Goal: Check status: Check status

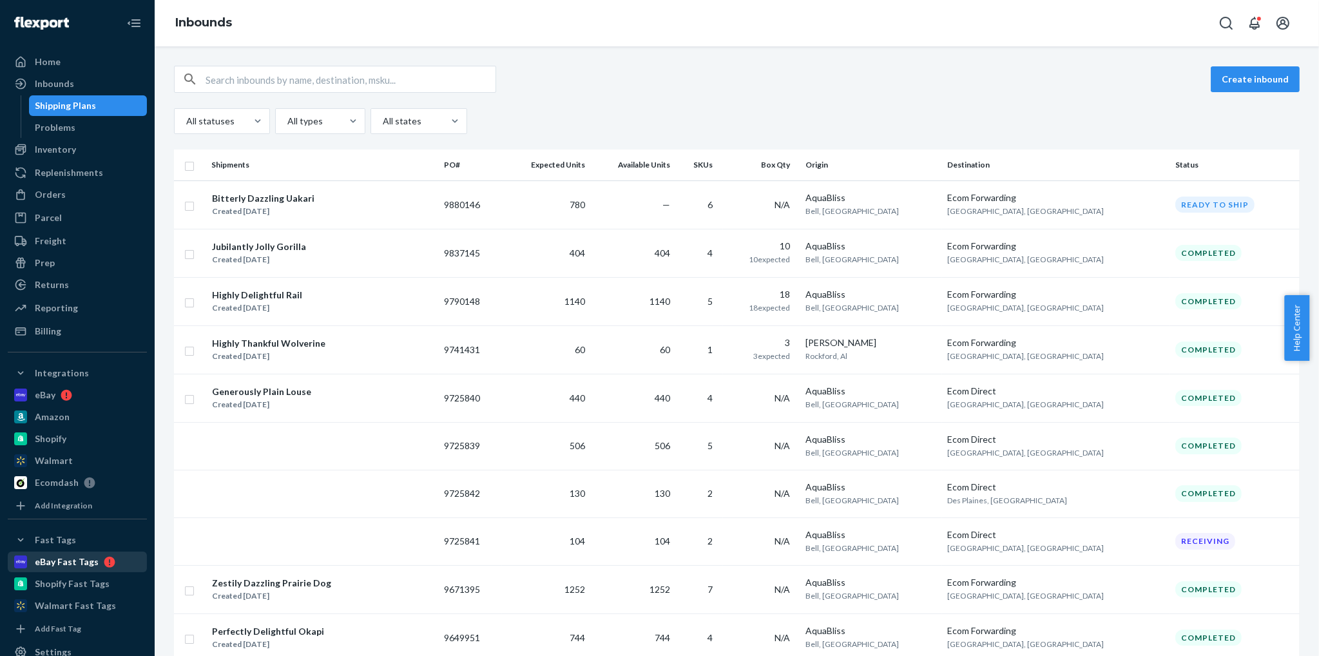
click at [83, 562] on div "eBay Fast Tags" at bounding box center [67, 561] width 64 height 13
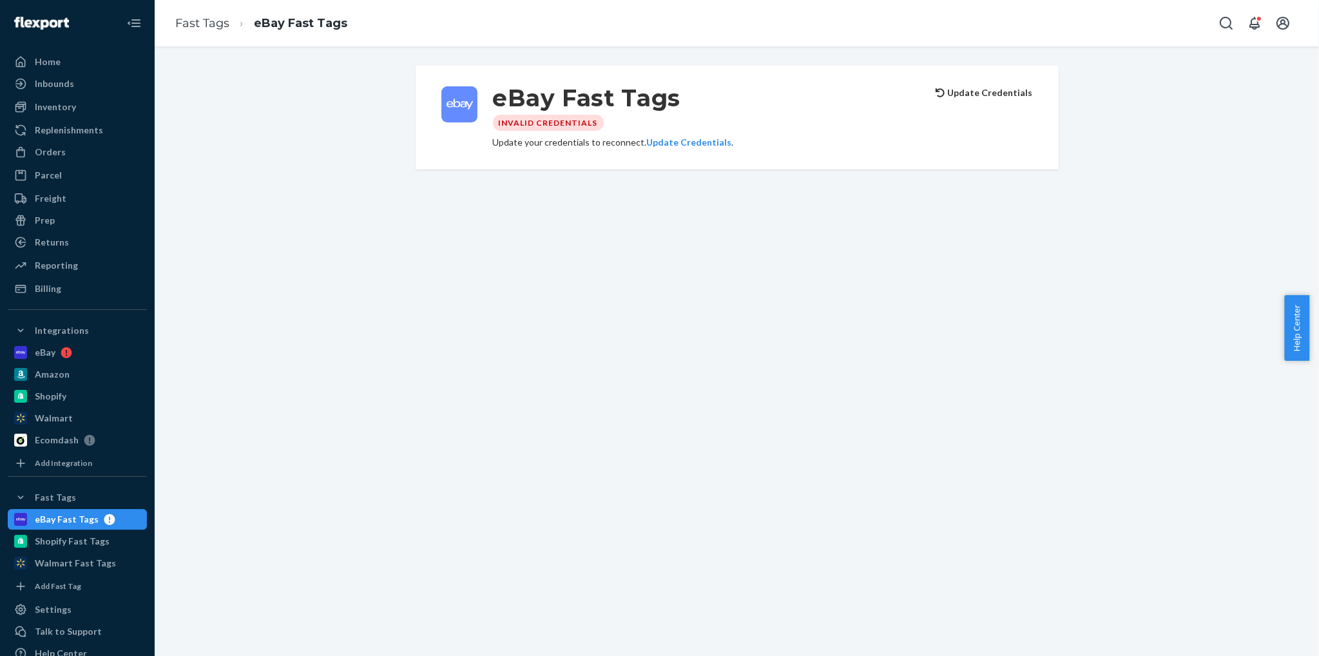
click at [990, 91] on button "Update Credentials" at bounding box center [984, 92] width 97 height 13
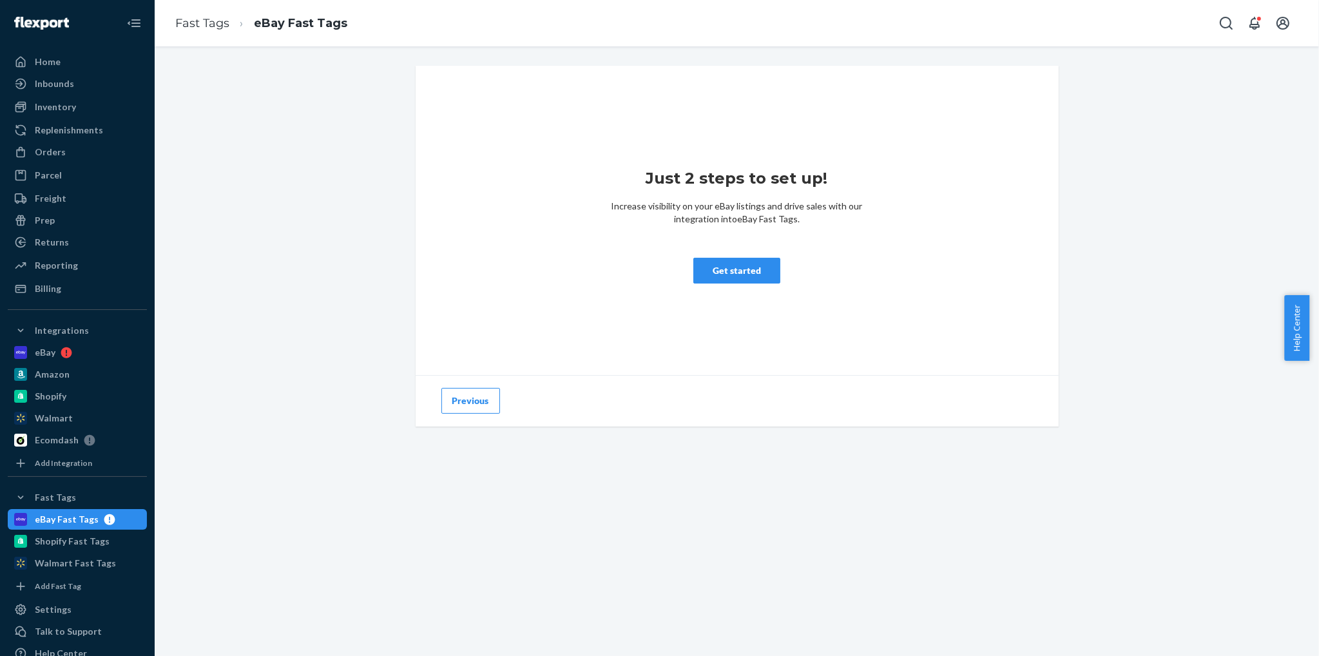
click at [457, 404] on button "Previous" at bounding box center [470, 401] width 59 height 26
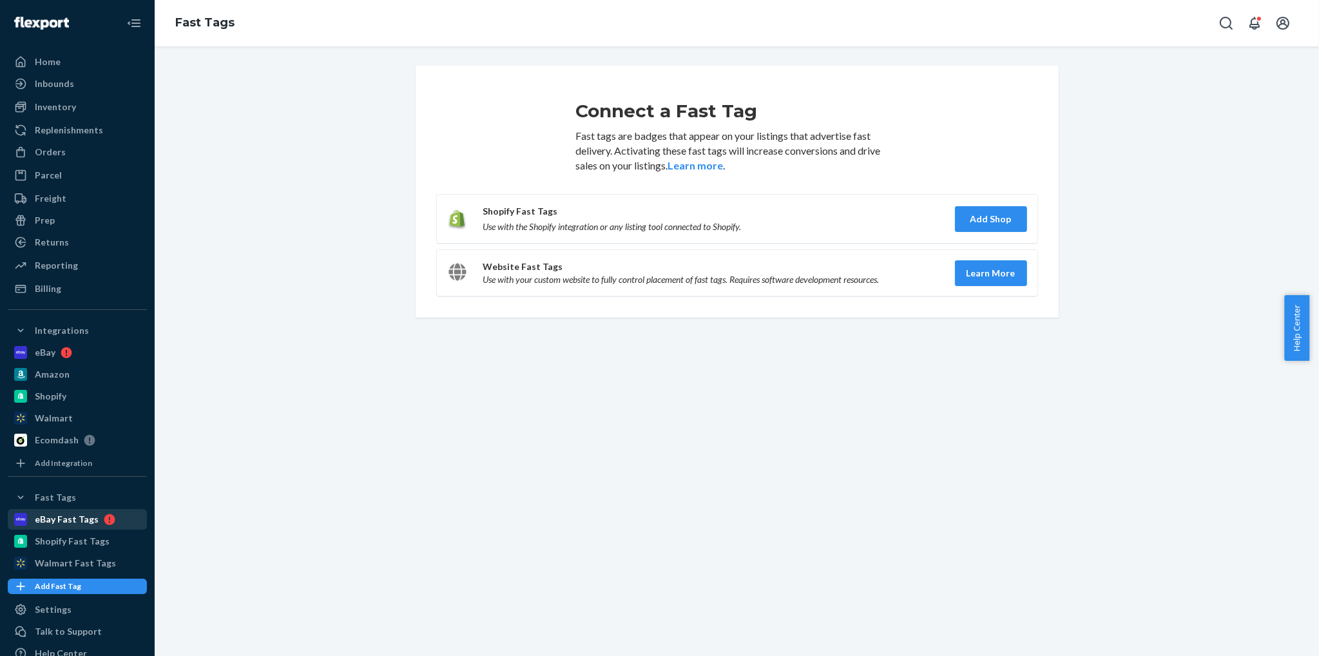
click at [88, 521] on div "eBay Fast Tags" at bounding box center [67, 519] width 64 height 13
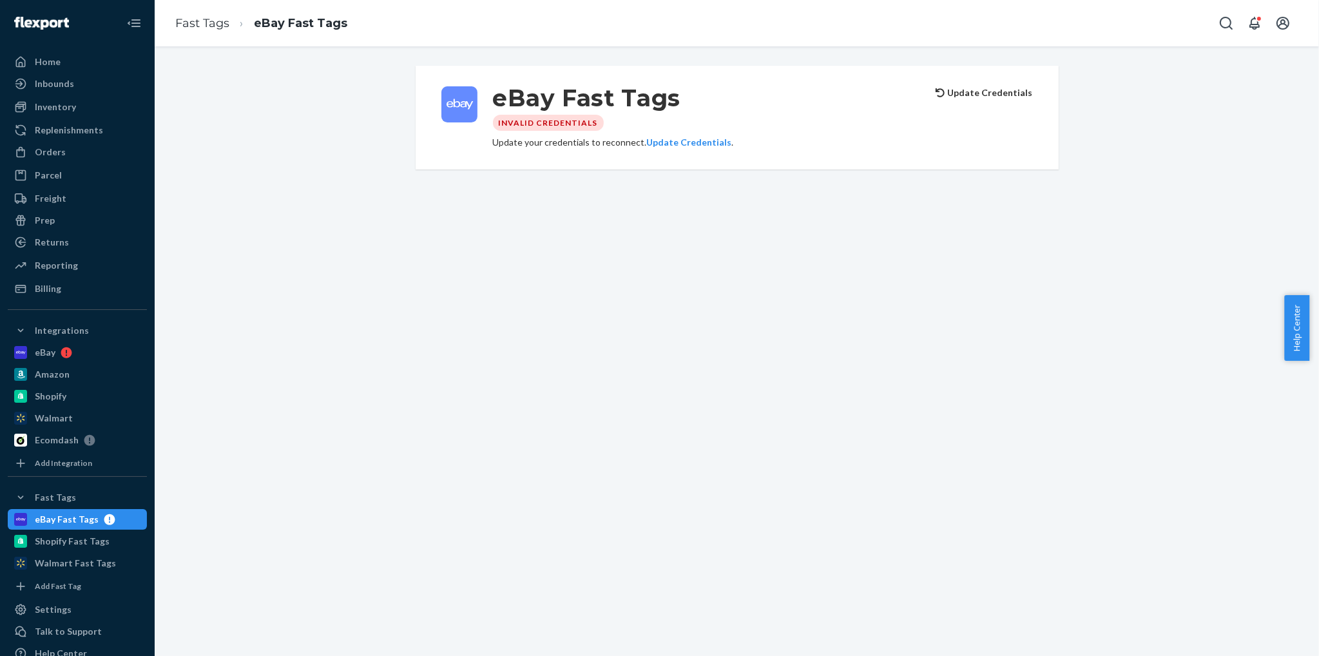
click at [653, 105] on h3 "eBay Fast Tags" at bounding box center [706, 97] width 427 height 23
click at [671, 142] on button "Update Credentials" at bounding box center [689, 142] width 85 height 13
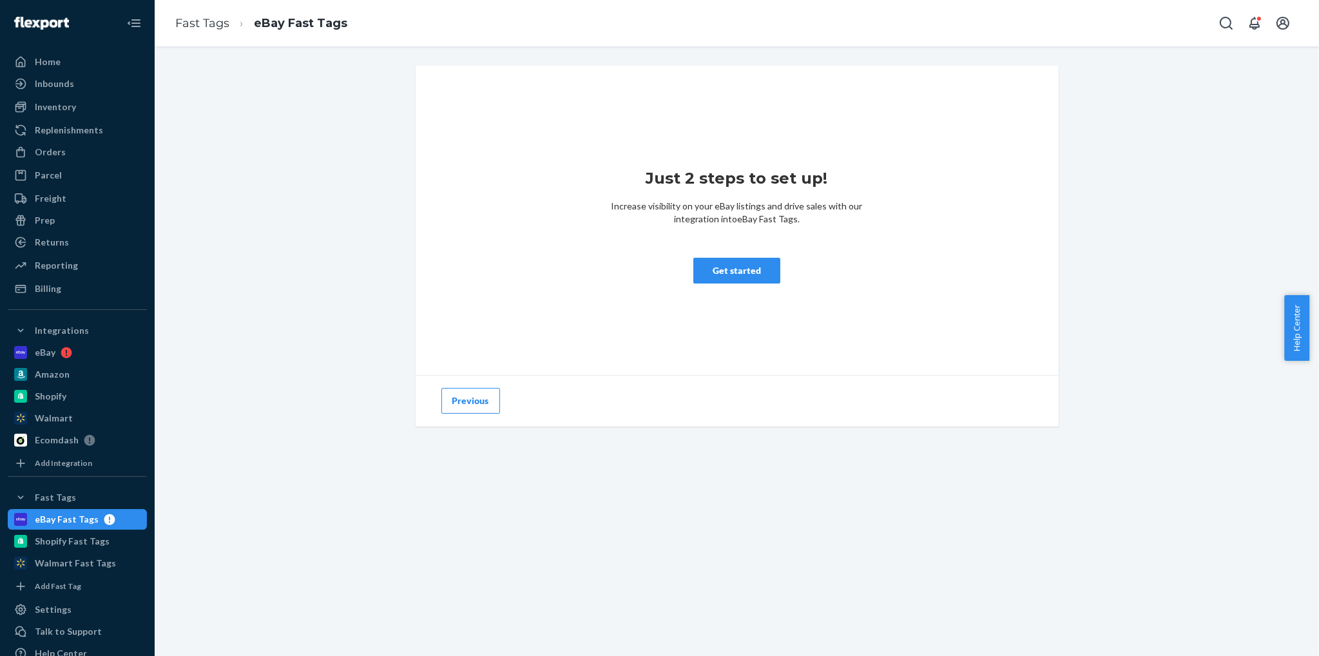
click at [737, 272] on button "Get started" at bounding box center [736, 271] width 87 height 26
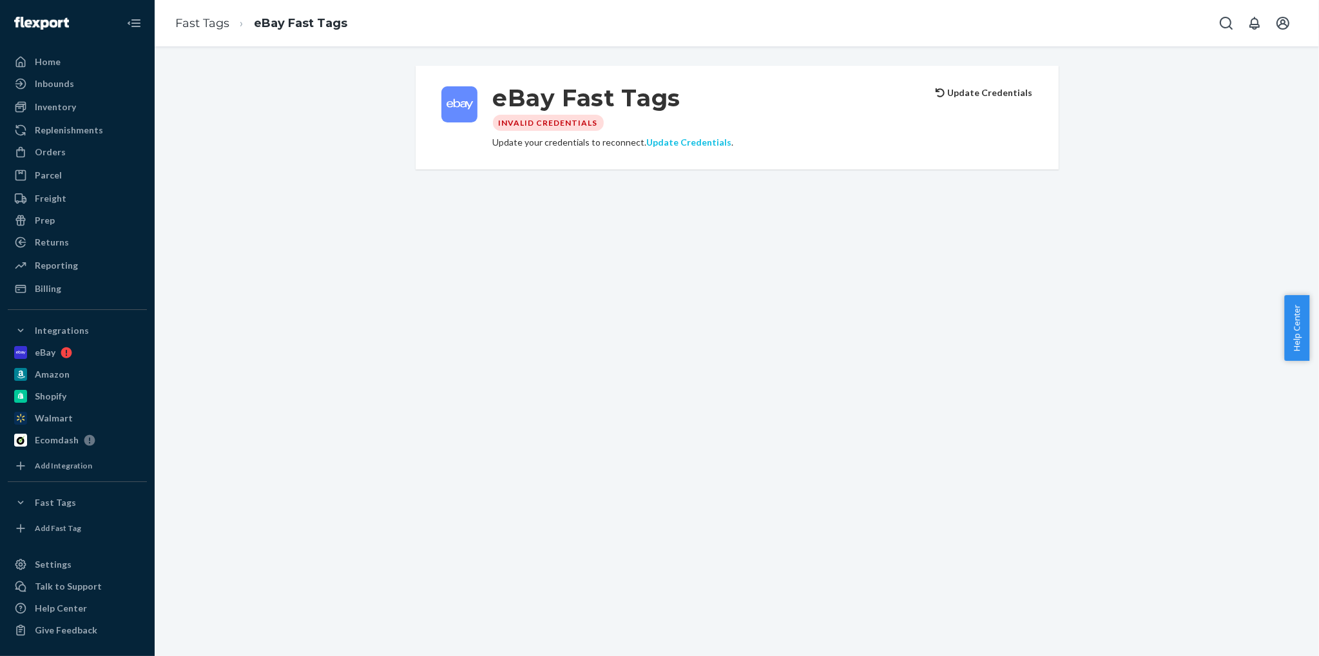
drag, startPoint x: 0, startPoint y: 0, endPoint x: 678, endPoint y: 148, distance: 694.3
click at [678, 148] on button "Update Credentials" at bounding box center [689, 142] width 85 height 13
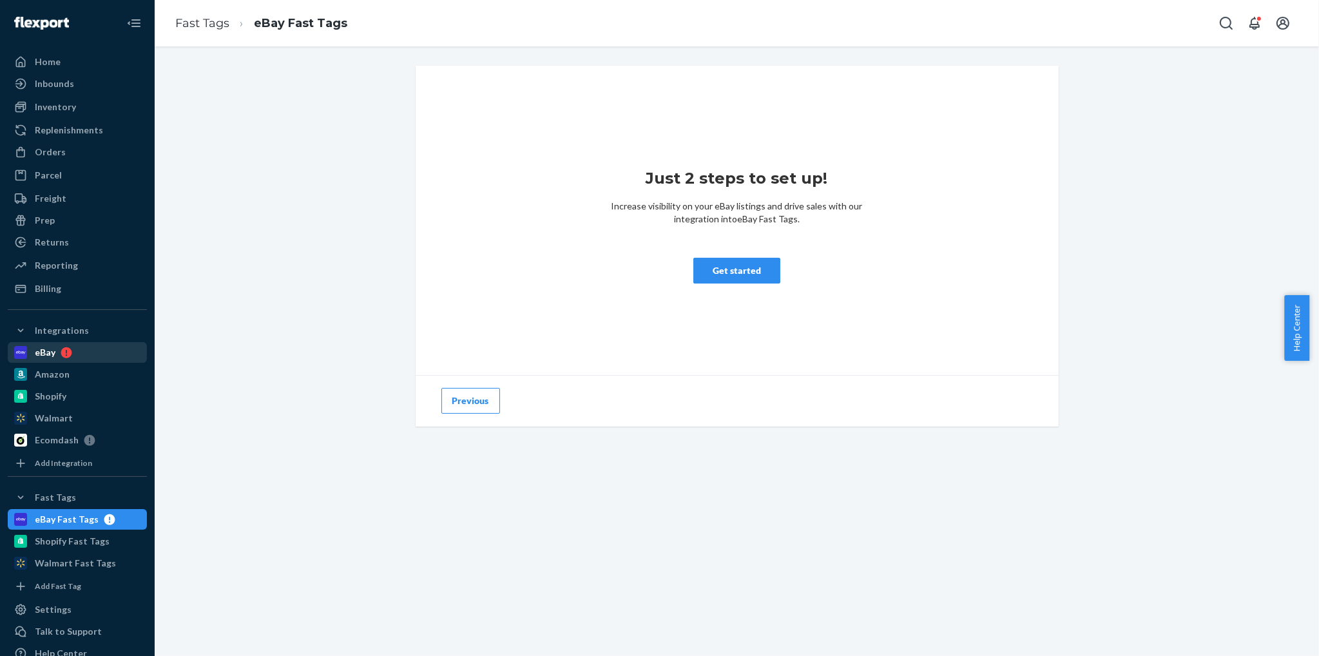
click at [39, 354] on div "eBay" at bounding box center [45, 352] width 21 height 13
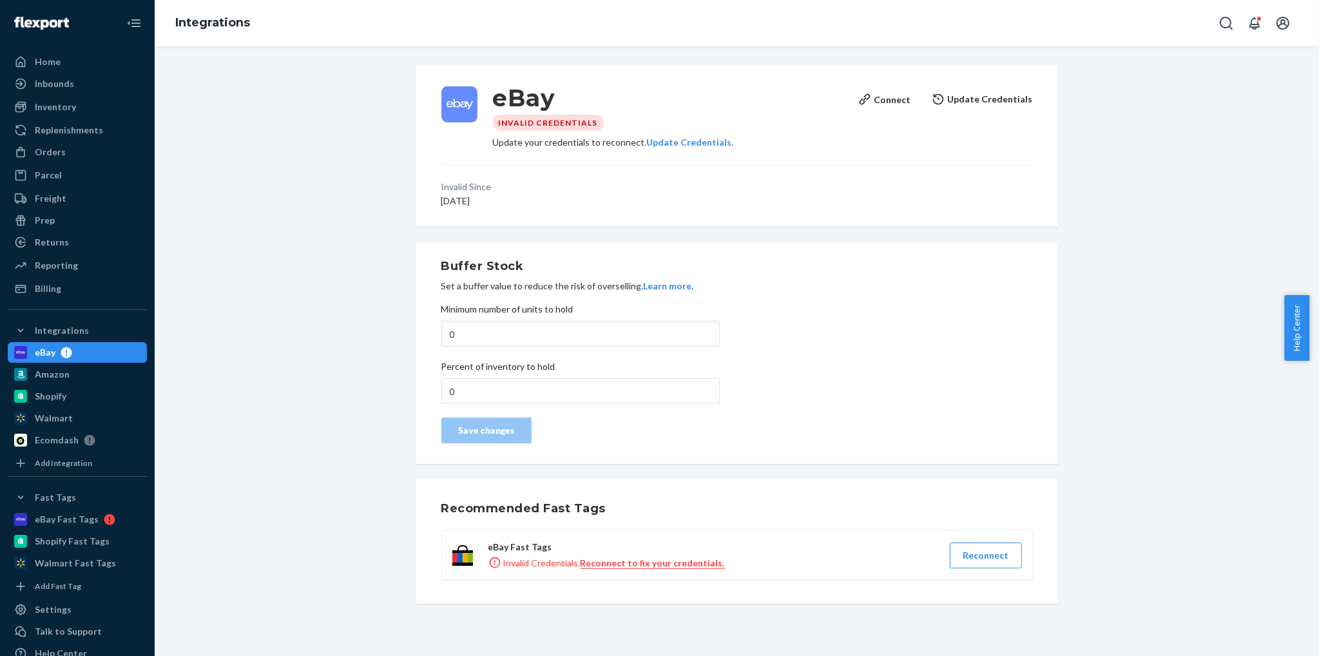
click at [986, 101] on button "Update Credentials" at bounding box center [982, 99] width 101 height 26
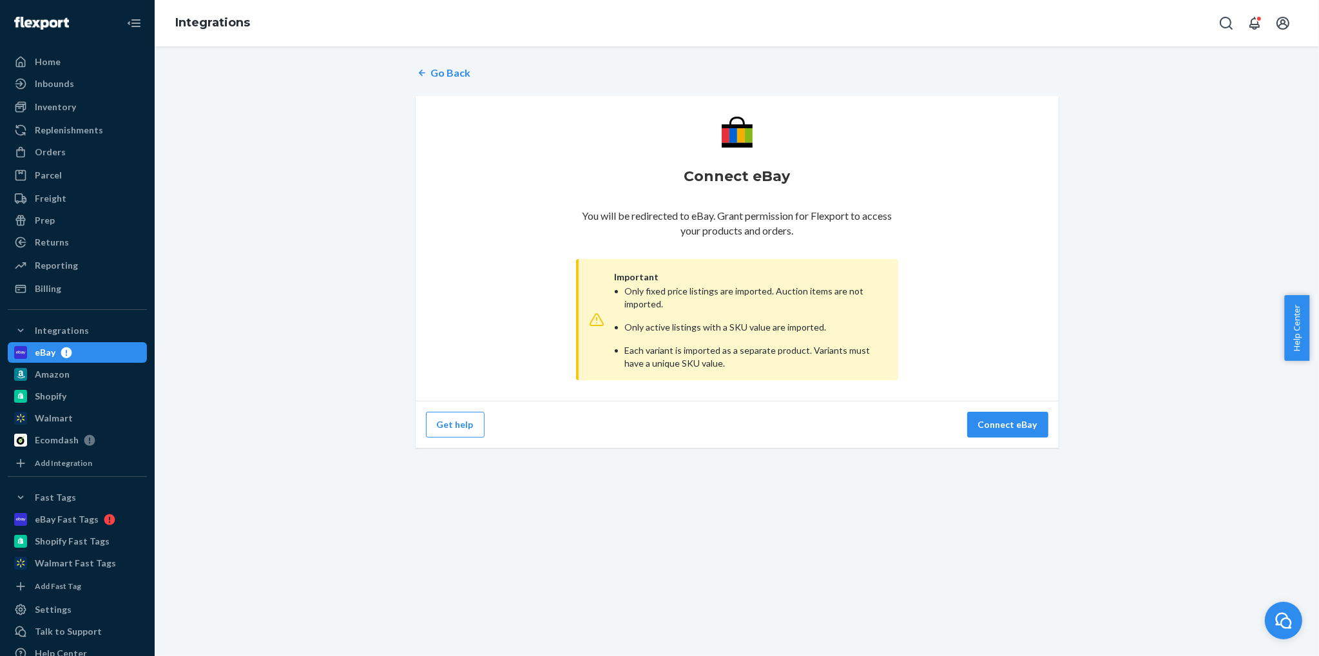
click at [1049, 433] on div "Get help Connect eBay" at bounding box center [737, 424] width 643 height 47
click at [1024, 423] on button "Connect eBay" at bounding box center [1007, 425] width 81 height 26
click at [60, 517] on div "eBay Fast Tags" at bounding box center [67, 519] width 64 height 13
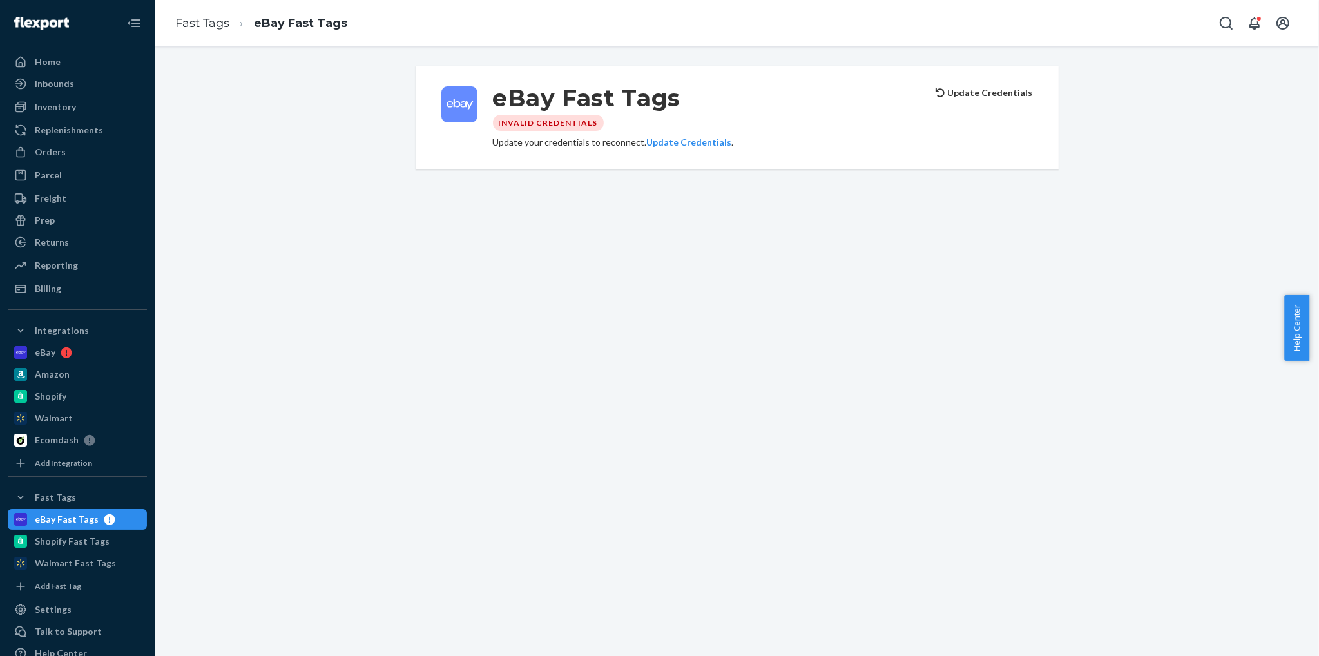
click at [858, 140] on div "Update your credentials to reconnect. Update Credentials ." at bounding box center [706, 142] width 427 height 13
click at [441, 94] on rect at bounding box center [459, 104] width 36 height 36
click at [449, 95] on rect at bounding box center [459, 104] width 36 height 36
click at [93, 542] on div "Shopify Fast Tags" at bounding box center [72, 541] width 75 height 13
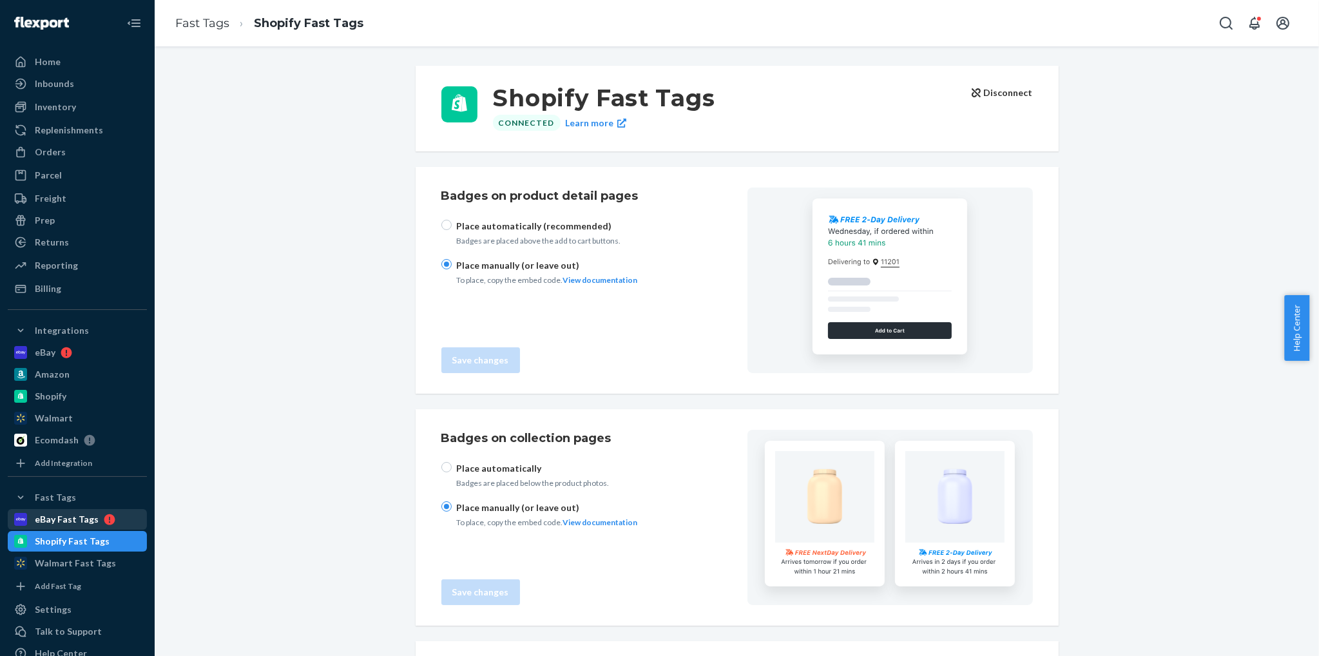
click at [63, 516] on div "eBay Fast Tags" at bounding box center [67, 519] width 64 height 13
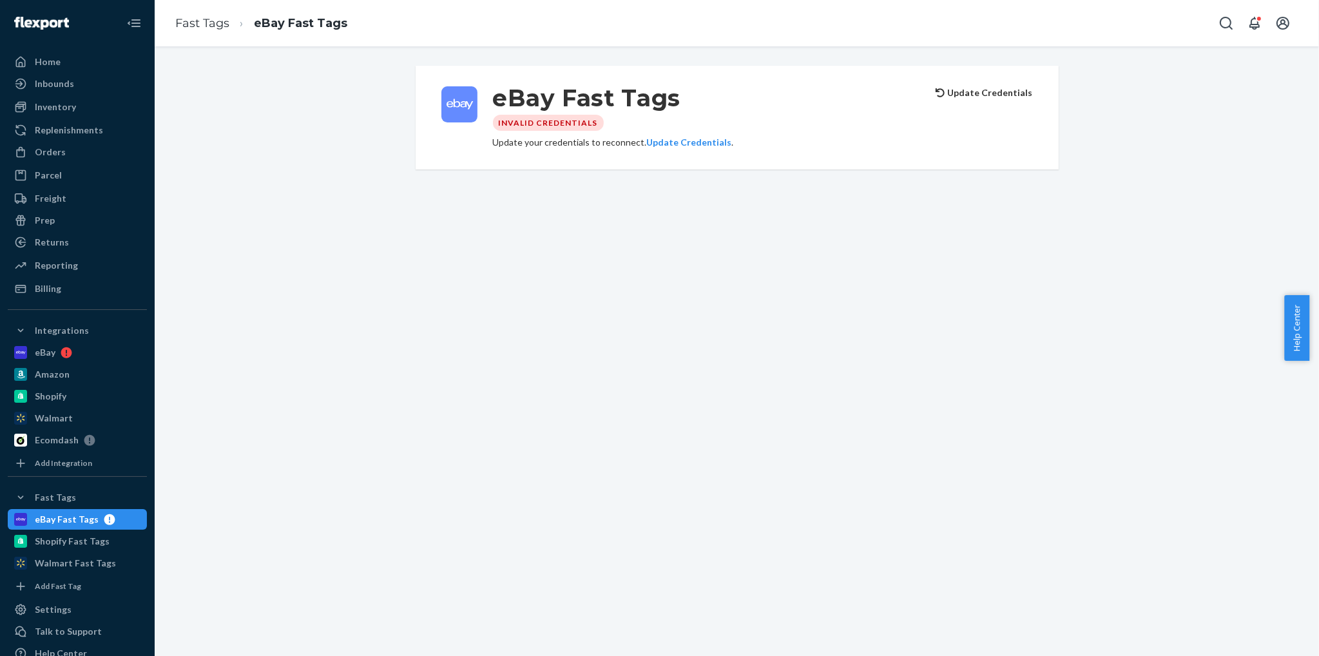
click at [177, 159] on div "eBay Fast Tags Invalid Credentials Update your credentials to reconnect. Update…" at bounding box center [736, 118] width 1145 height 104
click at [59, 146] on div "Orders" at bounding box center [50, 152] width 31 height 13
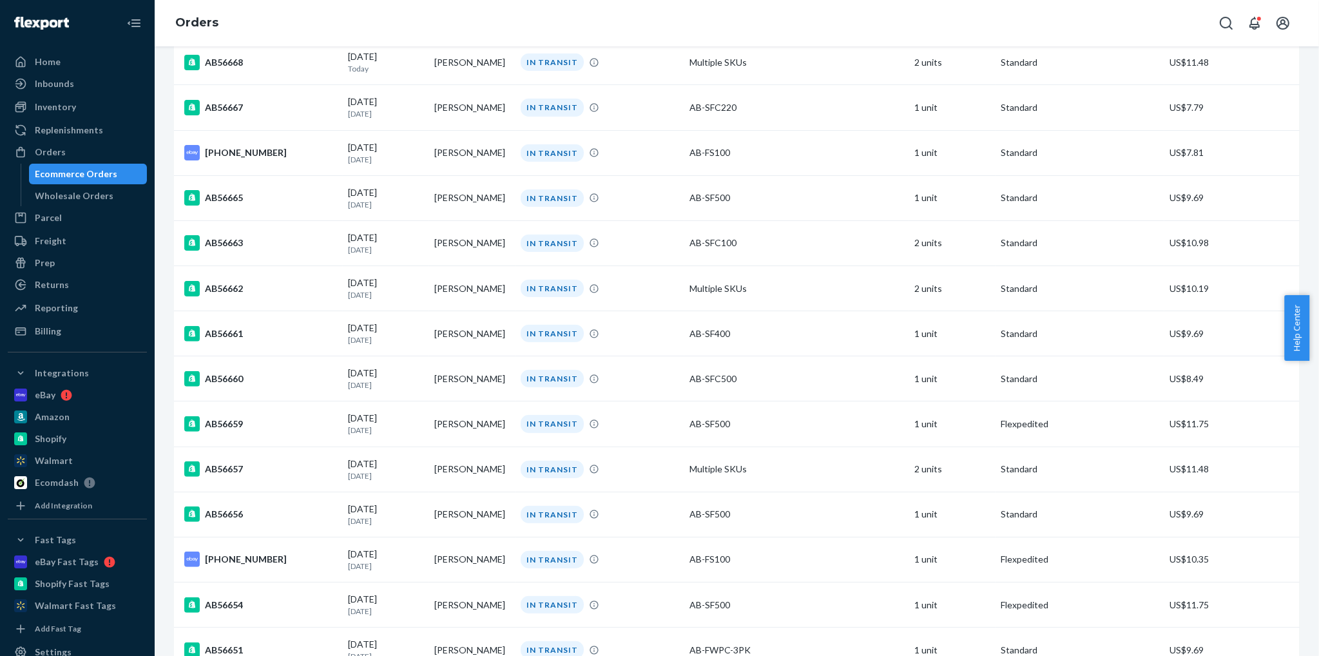
scroll to position [580, 0]
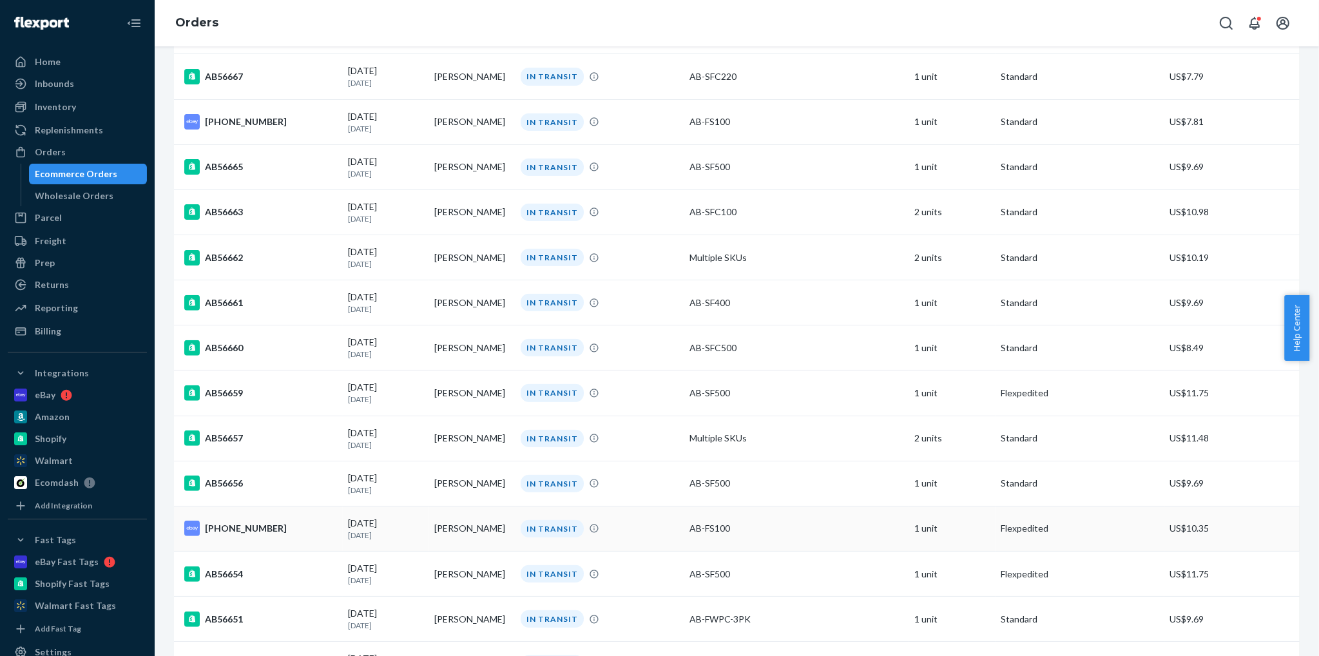
click at [255, 529] on div "[PHONE_NUMBER]" at bounding box center [260, 528] width 153 height 15
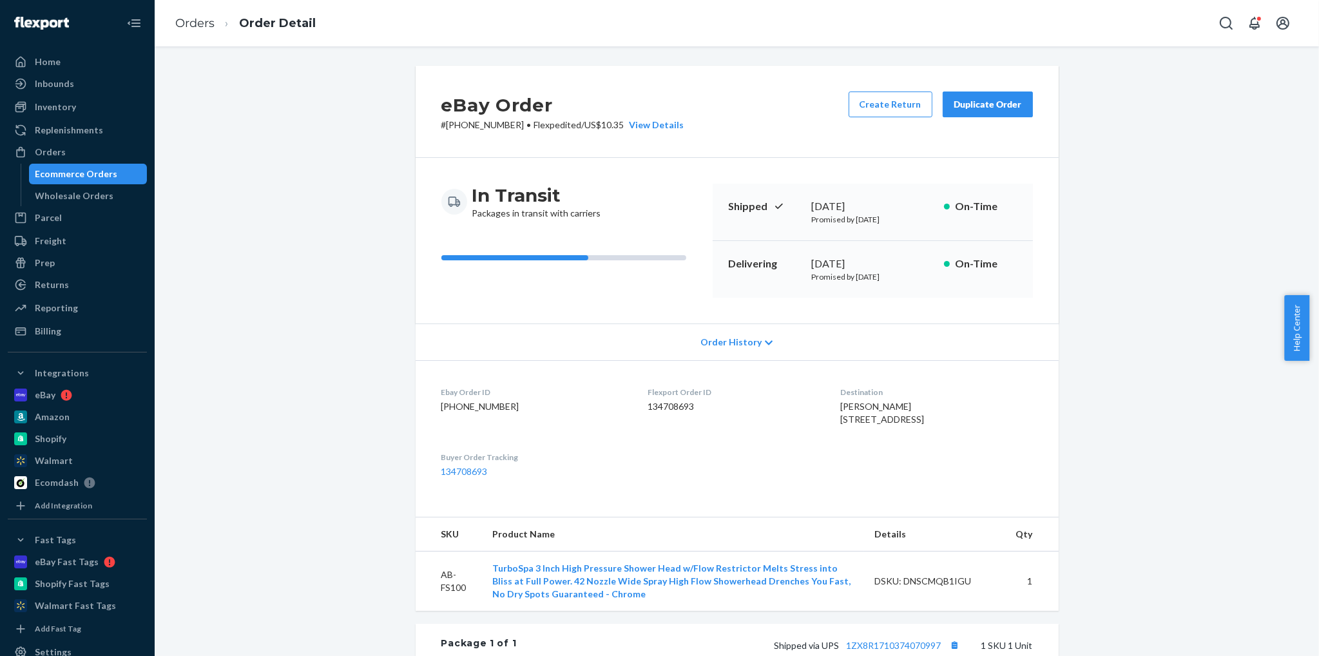
click at [446, 120] on p "# [PHONE_NUMBER] • Flexpedited / US$10.35 View Details" at bounding box center [562, 125] width 243 height 13
drag, startPoint x: 446, startPoint y: 120, endPoint x: 495, endPoint y: 128, distance: 49.5
click at [495, 128] on p "# [PHONE_NUMBER] • Flexpedited / US$10.35 View Details" at bounding box center [562, 125] width 243 height 13
copy p "[PHONE_NUMBER]"
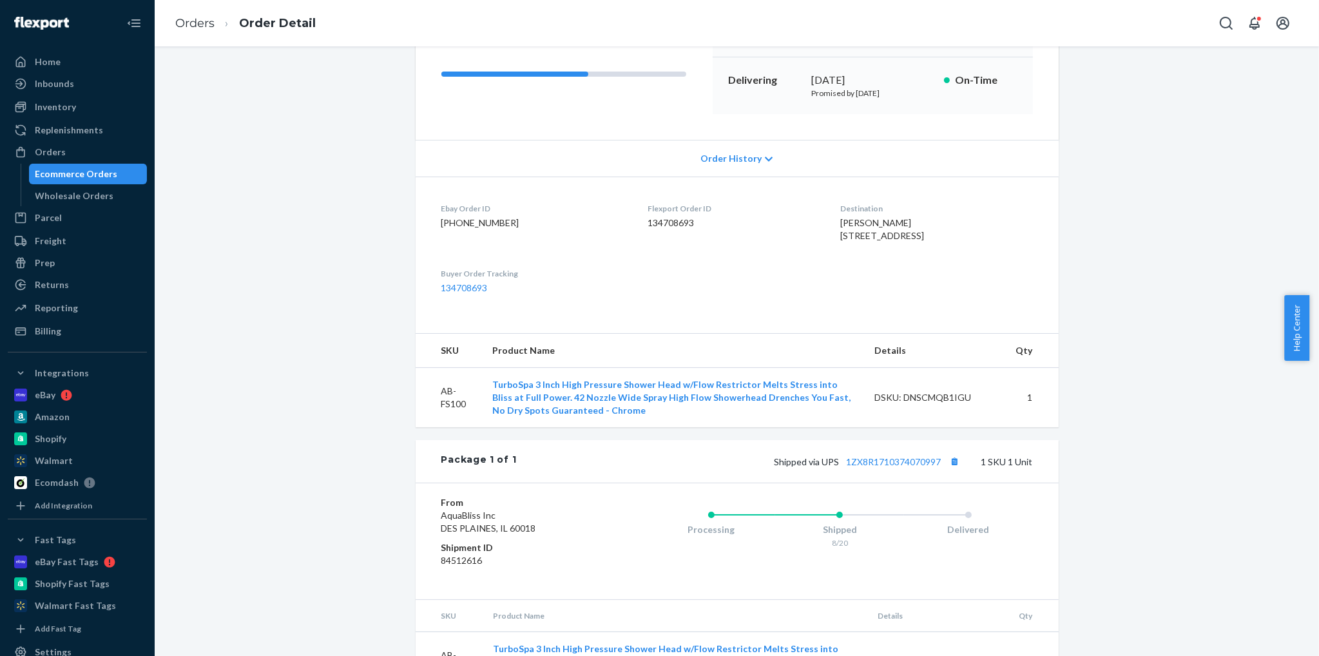
scroll to position [260, 0]
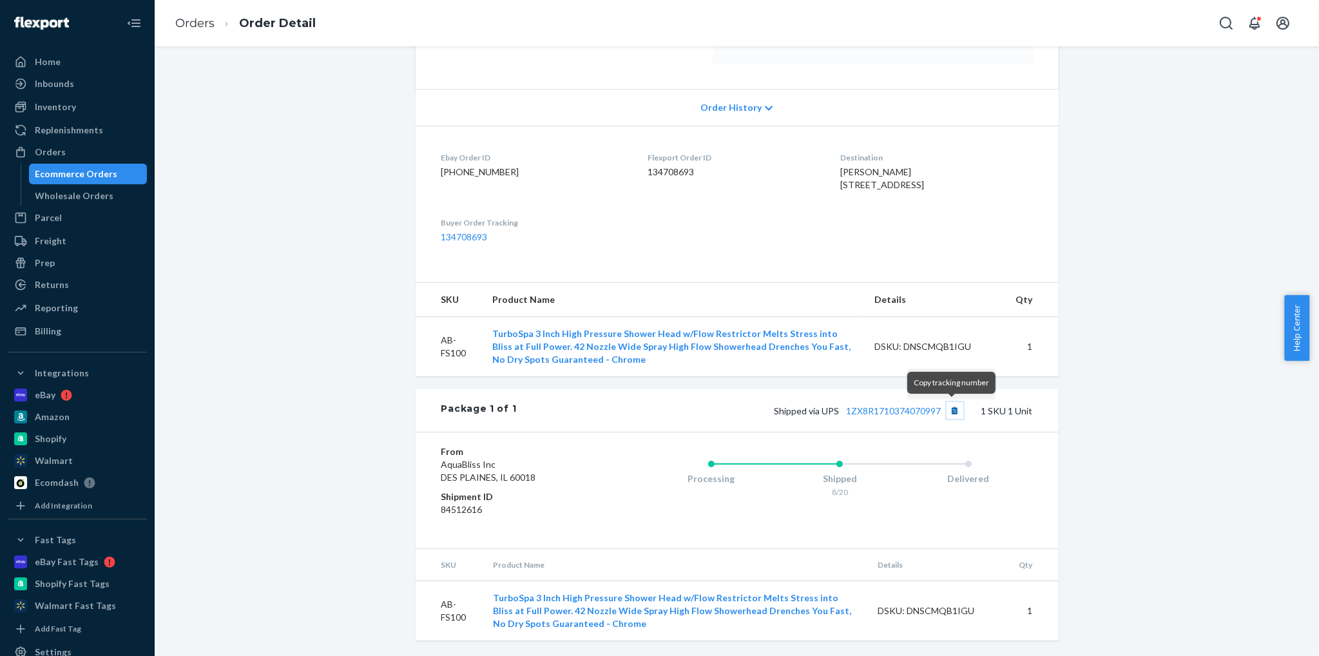
click at [950, 413] on button "Copy tracking number" at bounding box center [955, 410] width 17 height 17
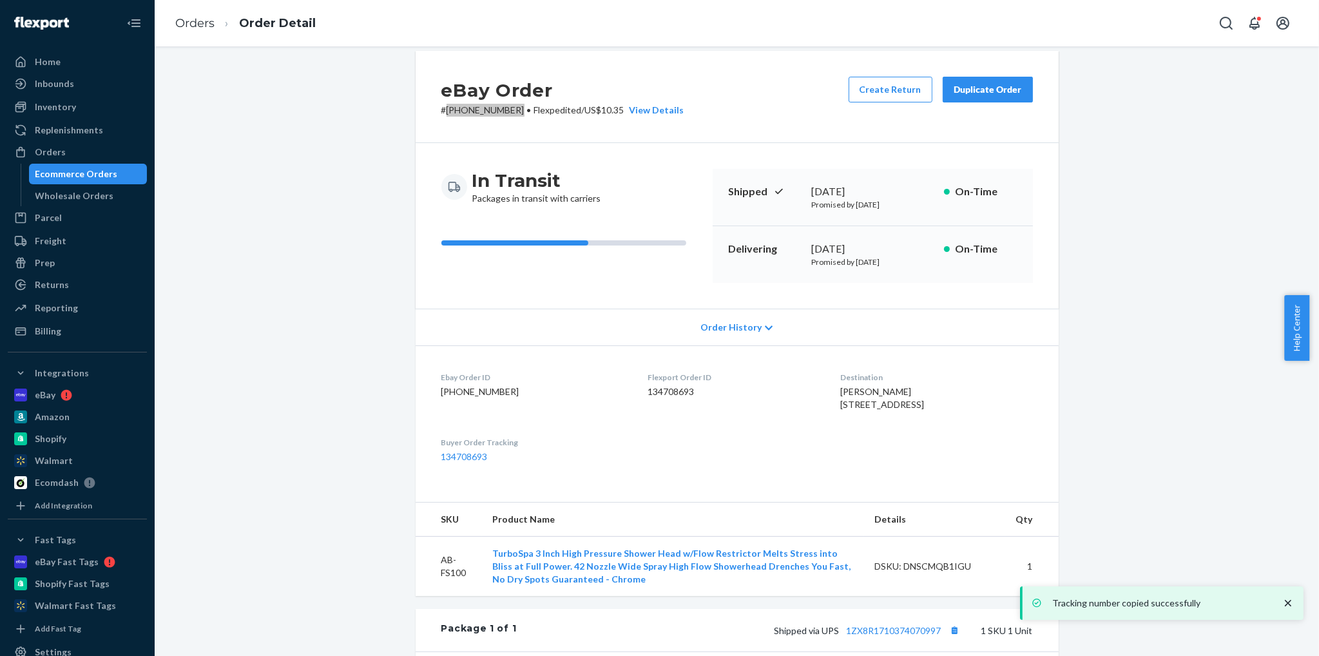
scroll to position [0, 0]
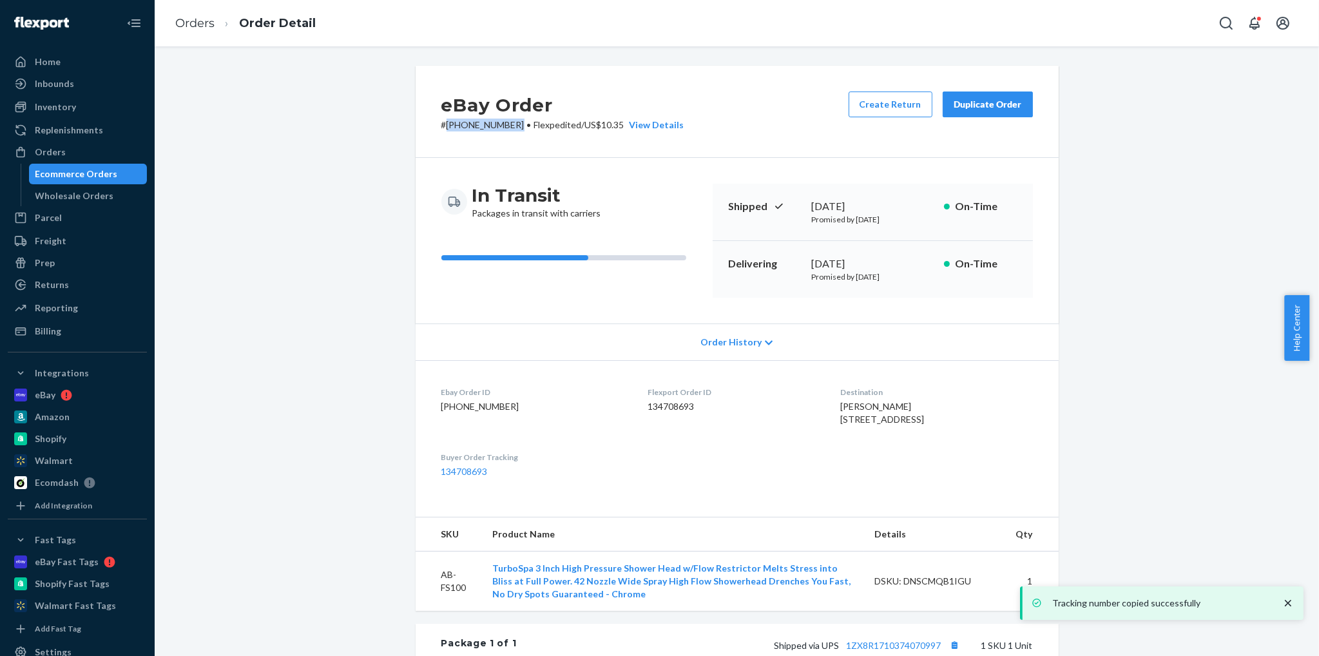
click at [82, 176] on div "Ecommerce Orders" at bounding box center [76, 174] width 82 height 13
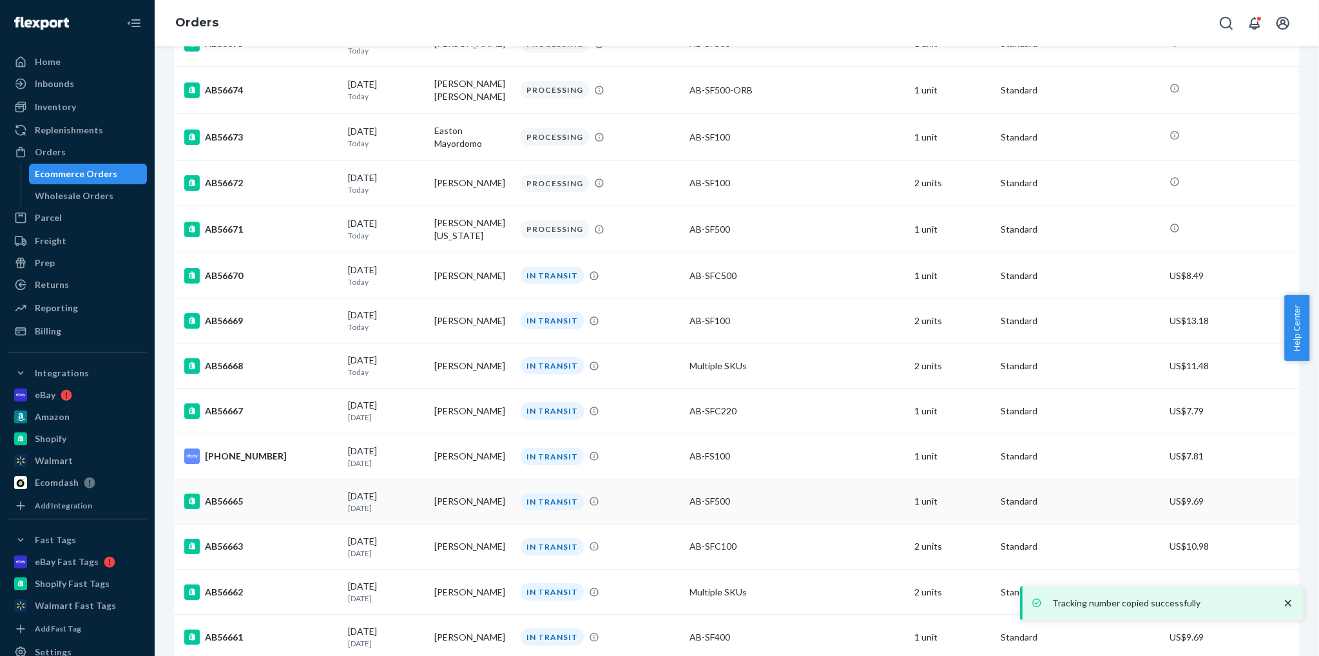
scroll to position [258, 0]
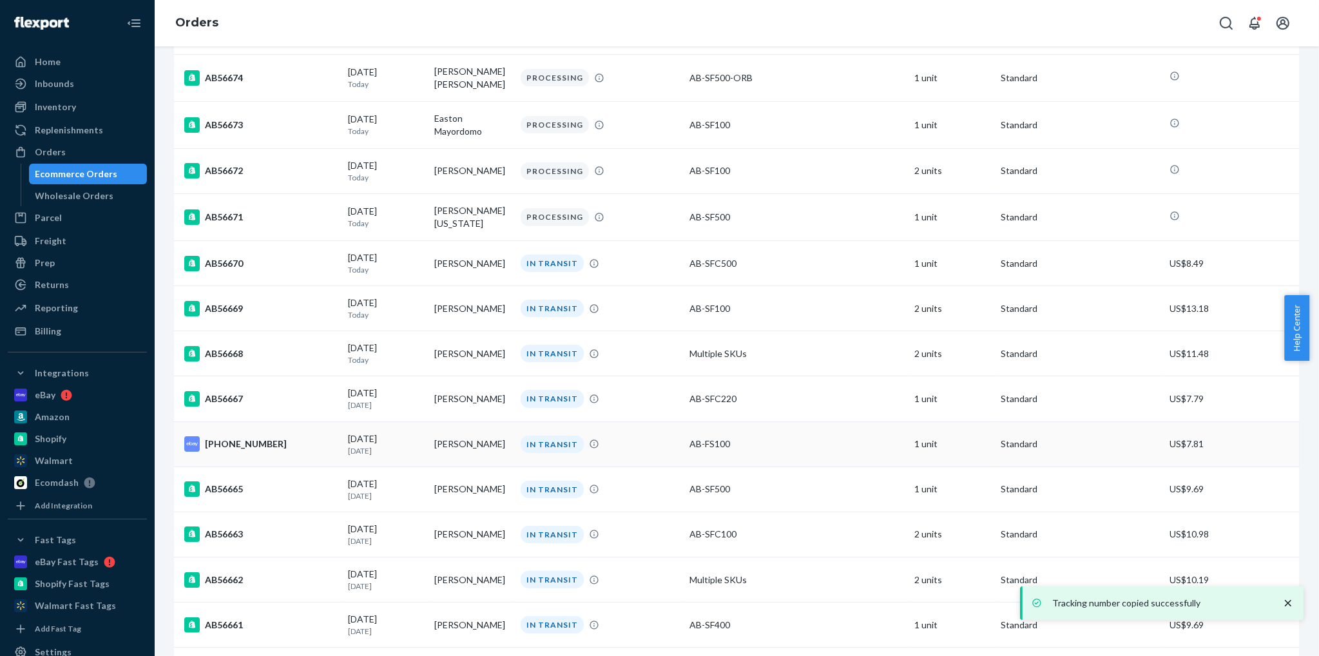
click at [249, 443] on div "[PHONE_NUMBER]" at bounding box center [260, 443] width 153 height 15
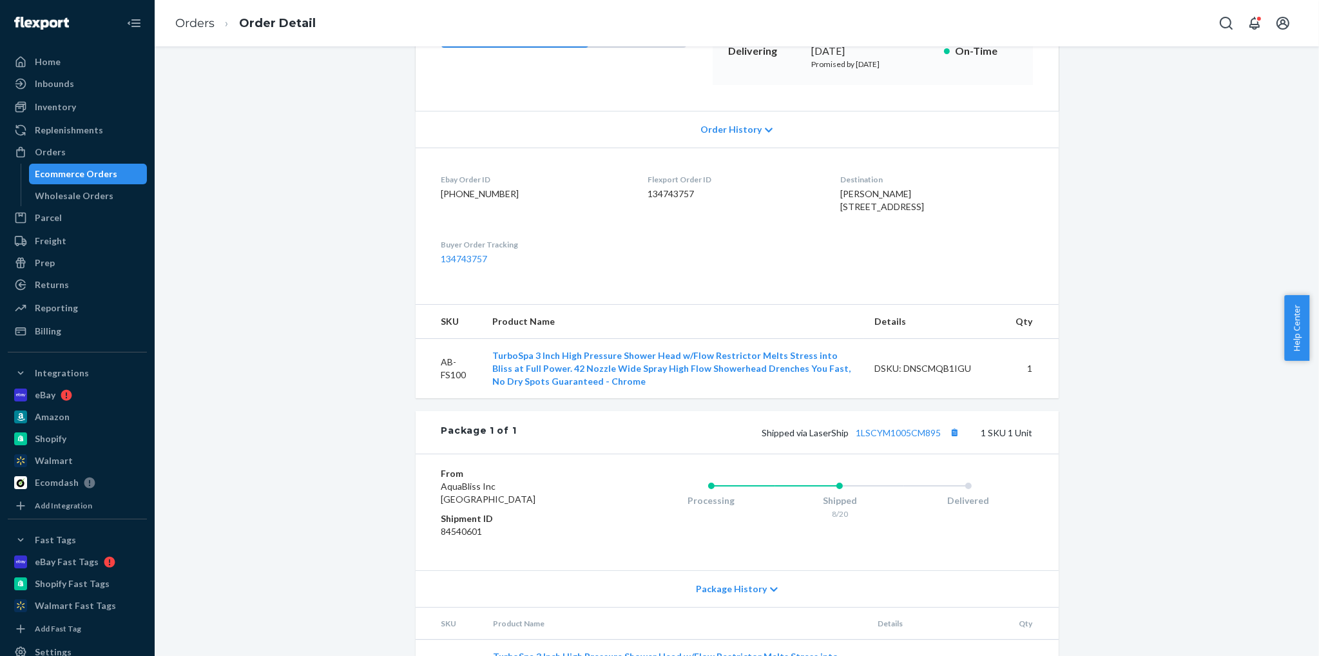
scroll to position [296, 0]
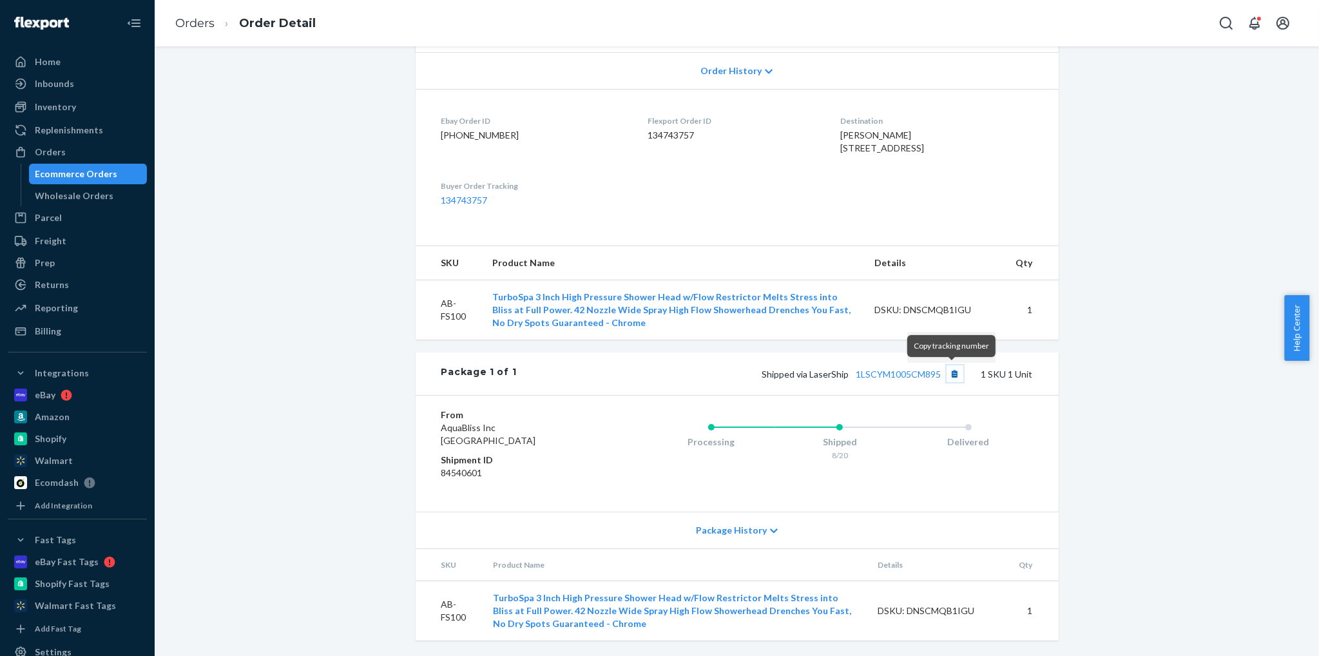
click at [948, 372] on button "Copy tracking number" at bounding box center [955, 373] width 17 height 17
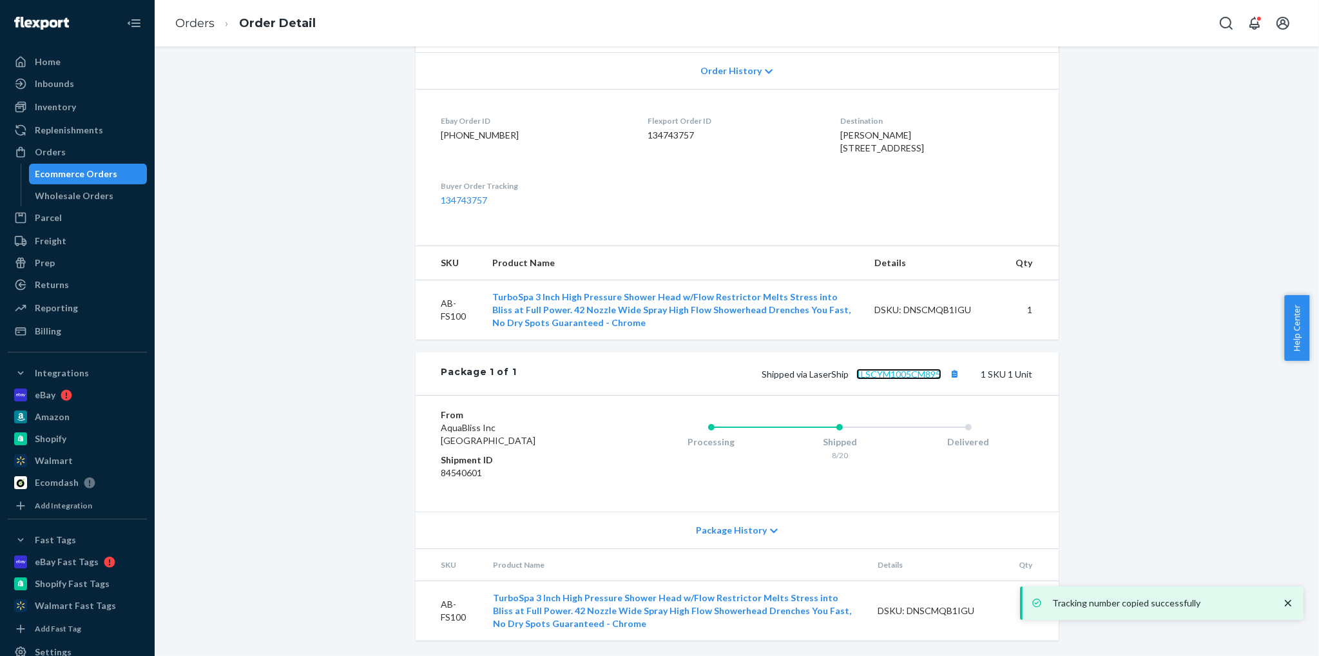
click at [917, 372] on link "1LSCYM1005CM895" at bounding box center [898, 374] width 85 height 11
drag, startPoint x: 73, startPoint y: 172, endPoint x: 99, endPoint y: 170, distance: 25.8
click at [73, 172] on div "Ecommerce Orders" at bounding box center [76, 174] width 82 height 13
